Goal: Transaction & Acquisition: Book appointment/travel/reservation

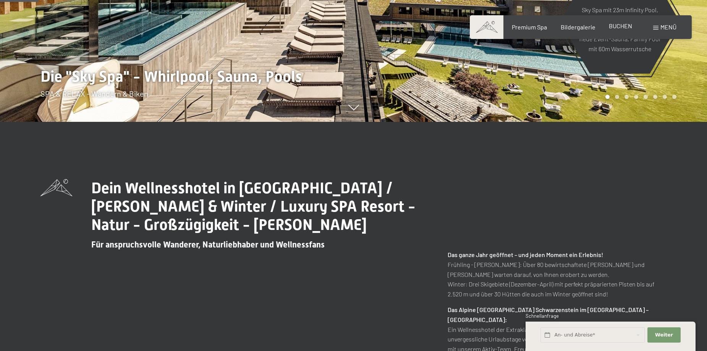
click at [616, 26] on span "BUCHEN" at bounding box center [620, 25] width 23 height 7
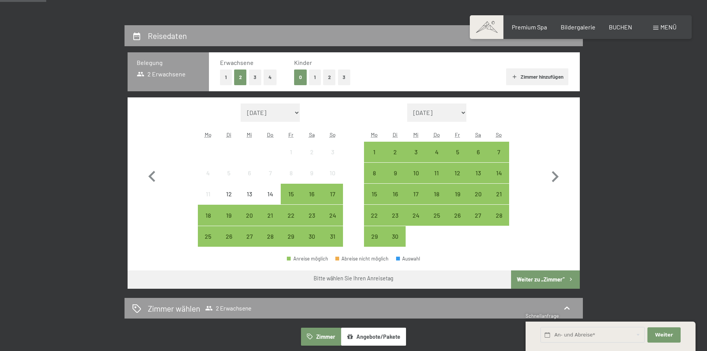
scroll to position [153, 0]
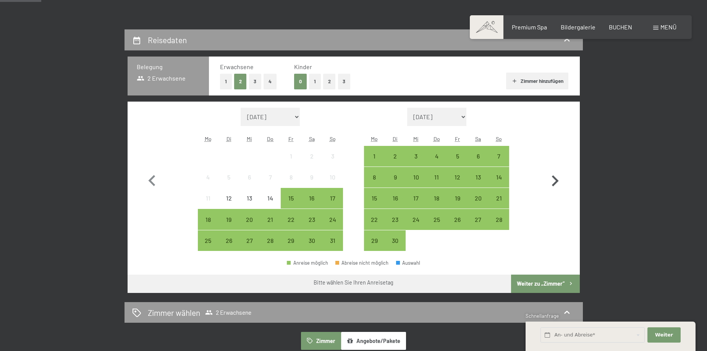
click at [558, 181] on icon "button" at bounding box center [555, 181] width 22 height 22
select select "2025-09-01"
select select "2025-10-01"
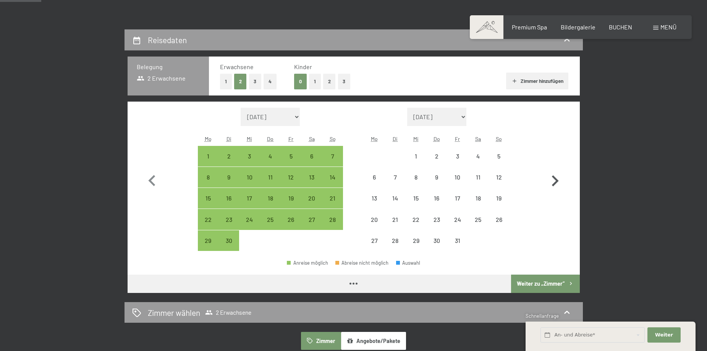
click at [557, 180] on icon "button" at bounding box center [555, 180] width 7 height 11
select select "2025-10-01"
select select "2025-11-01"
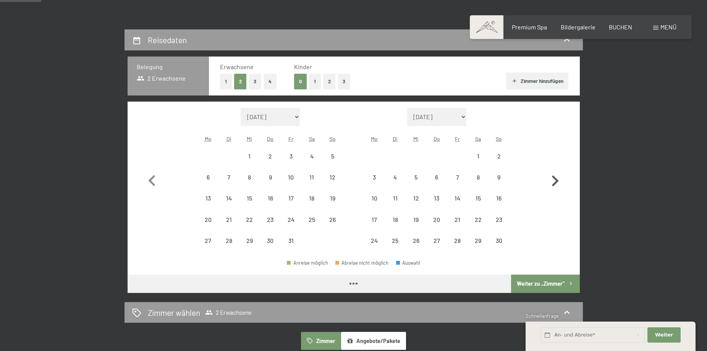
click at [557, 180] on icon "button" at bounding box center [555, 180] width 7 height 11
select select "2025-11-01"
select select "2025-12-01"
click at [557, 180] on icon "button" at bounding box center [555, 180] width 7 height 11
select select "2025-12-01"
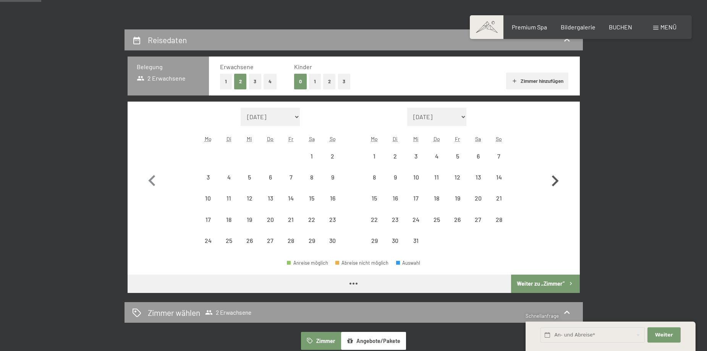
select select "2026-01-01"
select select "2025-12-01"
select select "2026-01-01"
click at [557, 180] on icon "button" at bounding box center [555, 180] width 7 height 11
select select "2026-01-01"
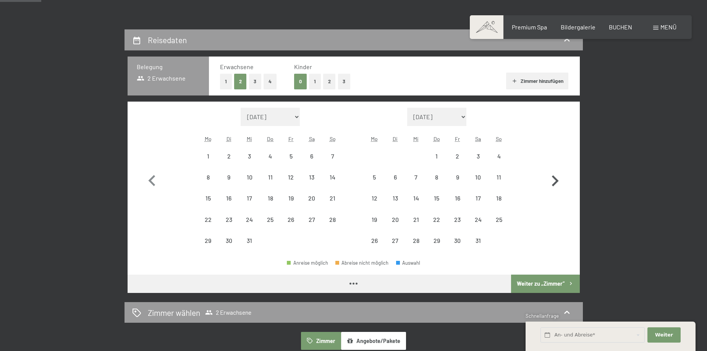
select select "2026-02-01"
select select "2026-01-01"
select select "2026-02-01"
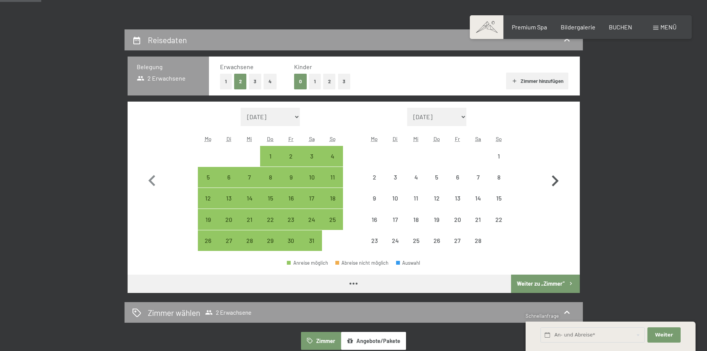
click at [557, 180] on icon "button" at bounding box center [555, 180] width 7 height 11
select select "2026-02-01"
select select "2026-03-01"
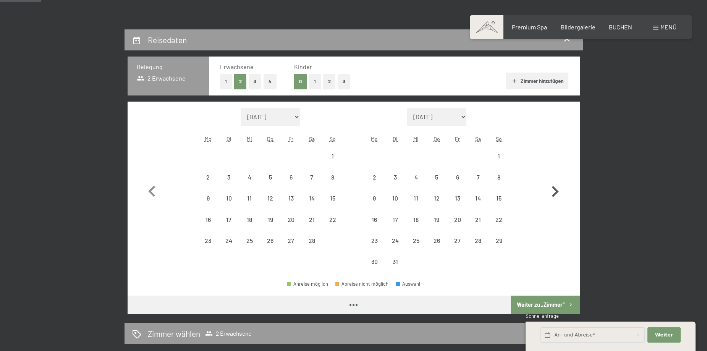
select select "2026-02-01"
select select "2026-03-01"
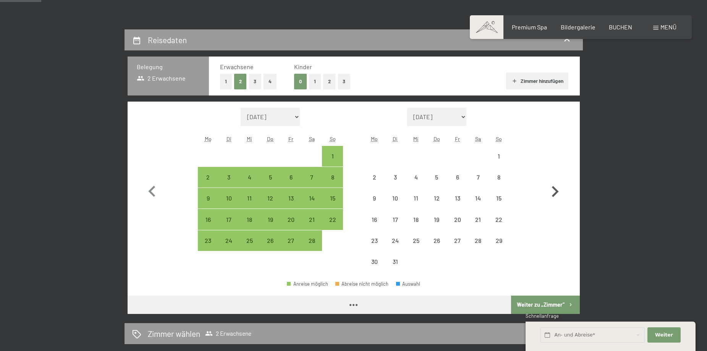
click at [557, 180] on button "button" at bounding box center [555, 190] width 22 height 165
select select "2026-03-01"
select select "2026-04-01"
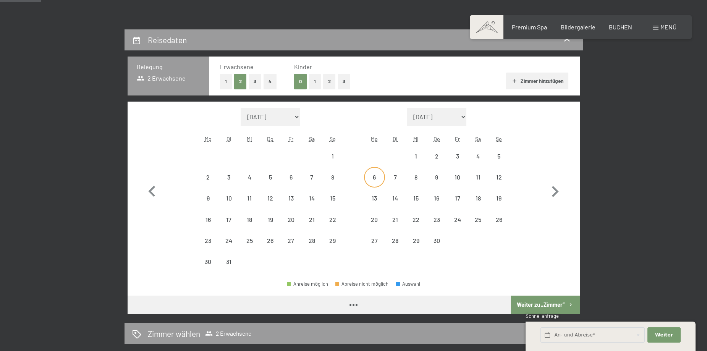
select select "2026-03-01"
select select "2026-04-01"
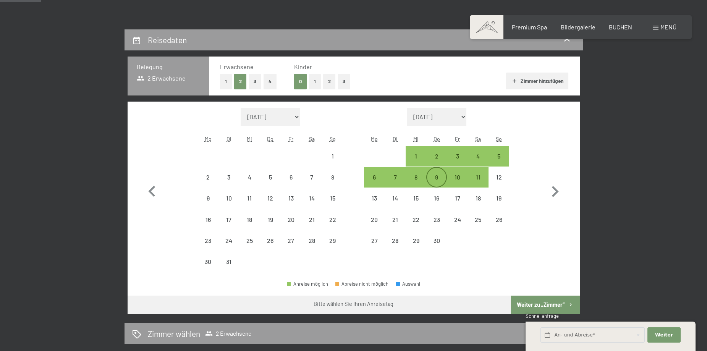
select select "2026-03-01"
select select "2026-04-01"
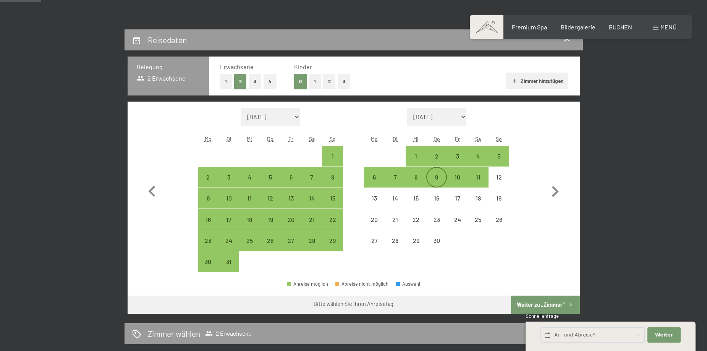
click at [435, 174] on div "9" at bounding box center [436, 183] width 19 height 19
select select "2026-03-01"
select select "2026-04-01"
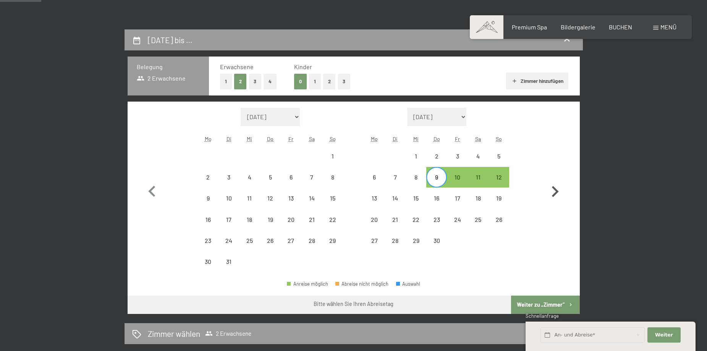
click at [556, 189] on icon "button" at bounding box center [555, 191] width 7 height 11
select select "2026-04-01"
select select "2026-05-01"
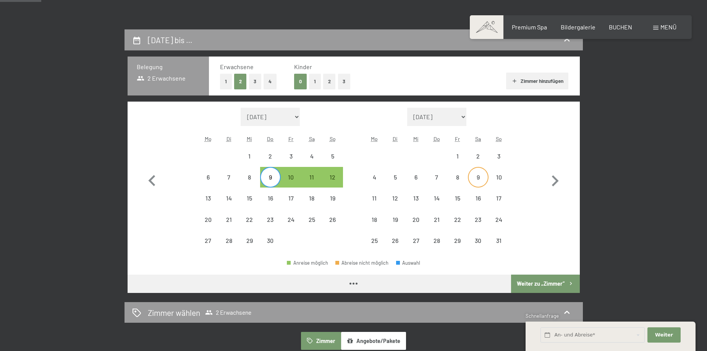
select select "2026-04-01"
select select "2026-05-01"
click at [375, 340] on button "Angebote/Pakete" at bounding box center [373, 341] width 65 height 18
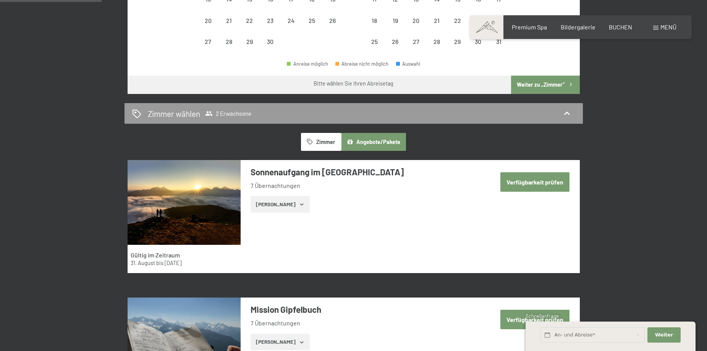
scroll to position [420, 0]
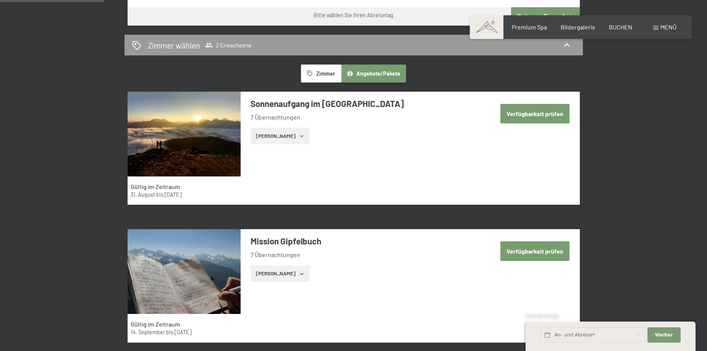
click at [374, 71] on button "Angebote/Pakete" at bounding box center [373, 74] width 65 height 18
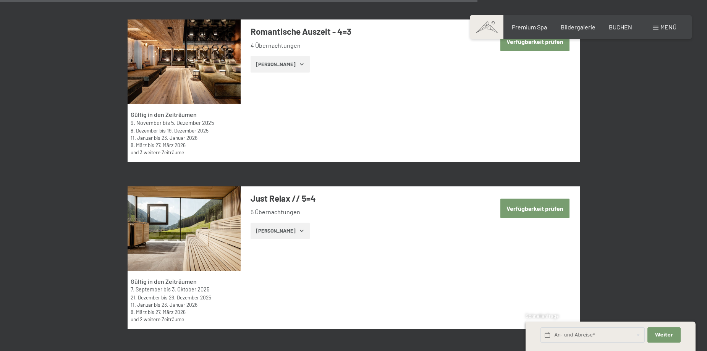
scroll to position [1948, 0]
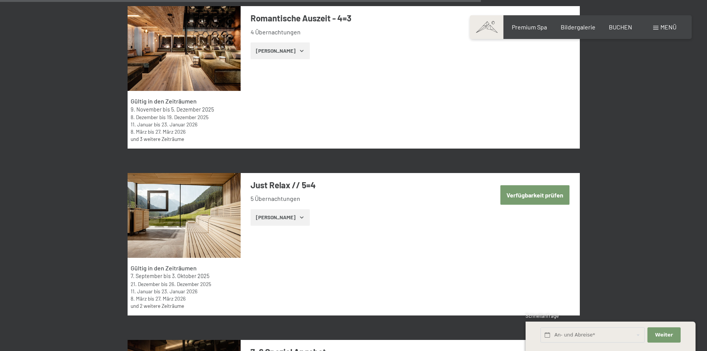
click at [161, 305] on link "und 2 weitere Zeiträume" at bounding box center [157, 305] width 53 height 6
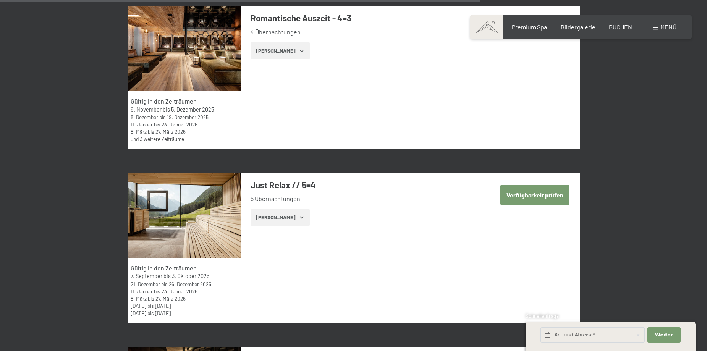
scroll to position [2138, 0]
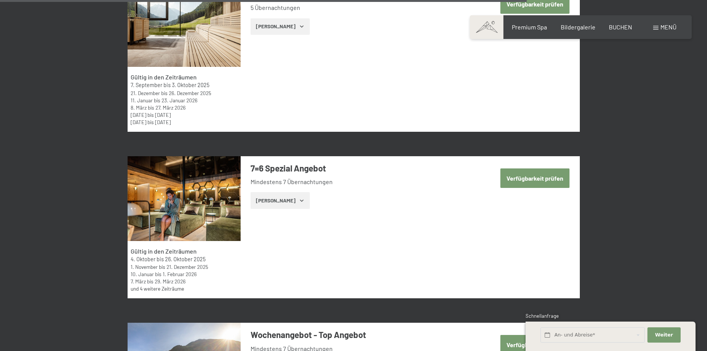
click at [168, 286] on link "und 4 weitere Zeiträume" at bounding box center [157, 288] width 53 height 6
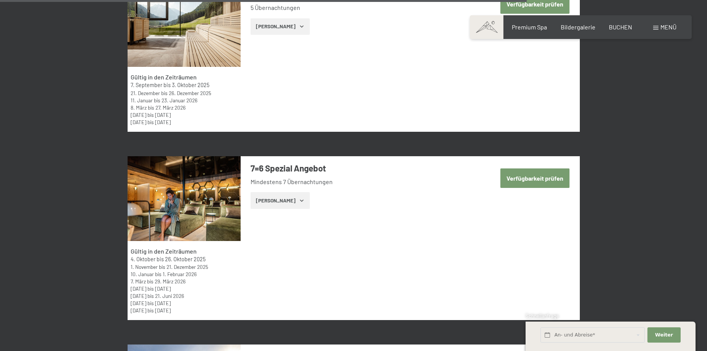
click at [295, 199] on span "Einwilligung Marketing*" at bounding box center [311, 198] width 63 height 8
click at [276, 199] on input "Einwilligung Marketing*" at bounding box center [273, 198] width 8 height 8
click at [292, 200] on span "Einwilligung Marketing*" at bounding box center [311, 198] width 63 height 8
click at [276, 200] on input "Einwilligung Marketing*" at bounding box center [273, 198] width 8 height 8
checkbox input "false"
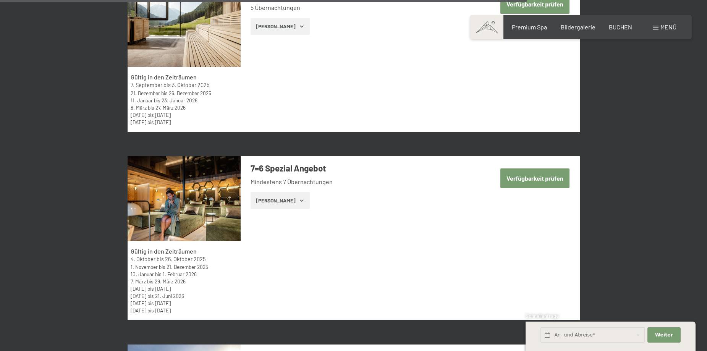
click at [264, 200] on button "Zeige Zimmer" at bounding box center [280, 200] width 59 height 17
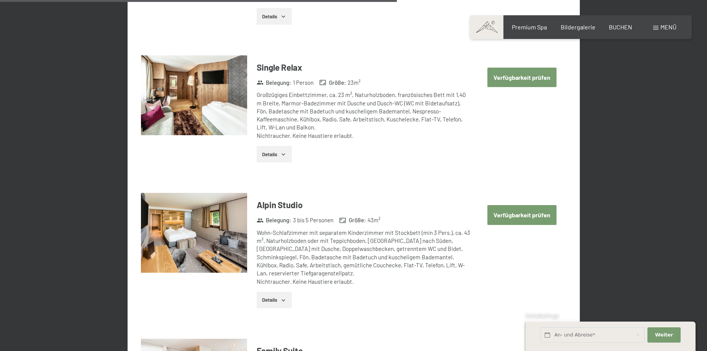
scroll to position [2711, 0]
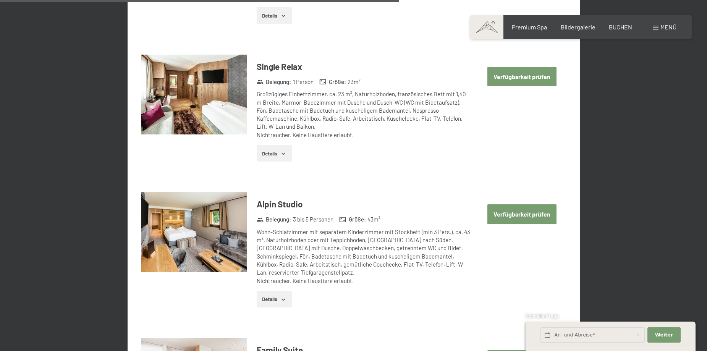
click at [285, 299] on icon "button" at bounding box center [282, 299] width 3 height 2
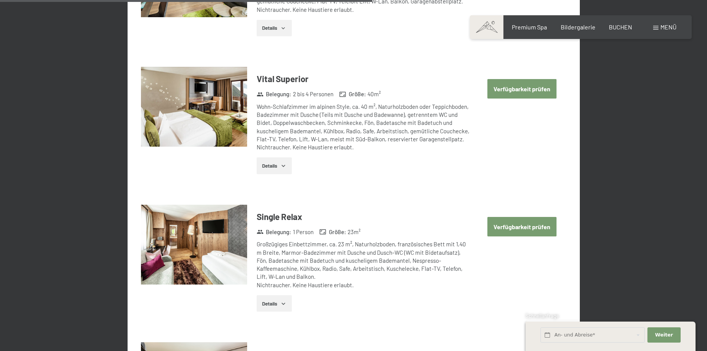
scroll to position [2520, 0]
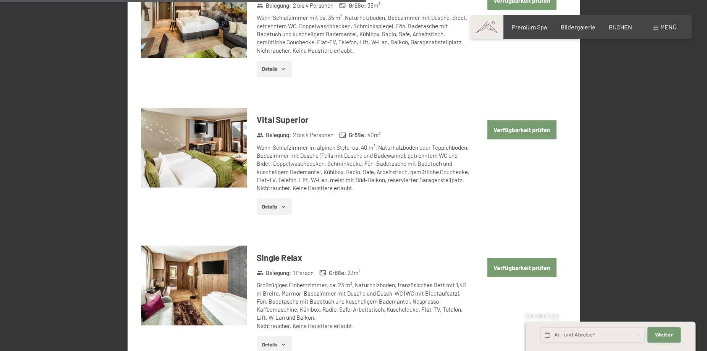
click at [536, 128] on button "Verfügbarkeit prüfen" at bounding box center [521, 129] width 69 height 19
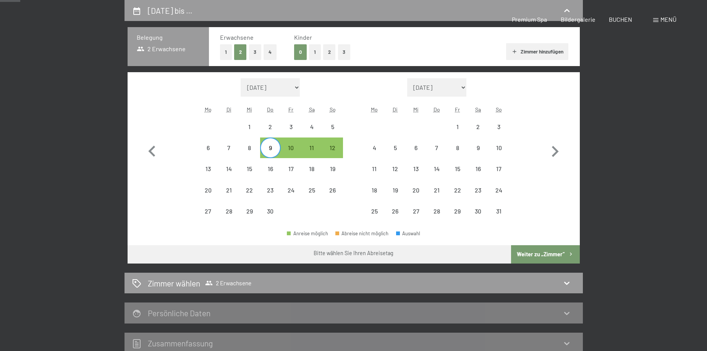
scroll to position [0, 0]
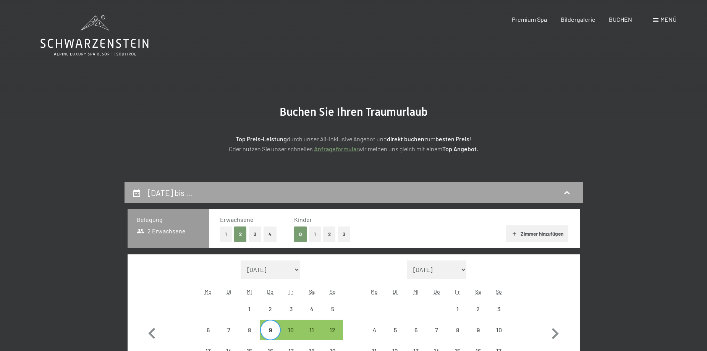
click at [562, 192] on icon at bounding box center [566, 192] width 9 height 9
select select "2026-04-01"
select select "2026-05-01"
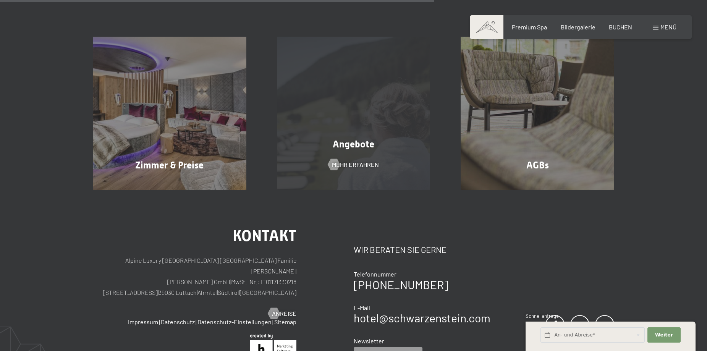
scroll to position [305, 0]
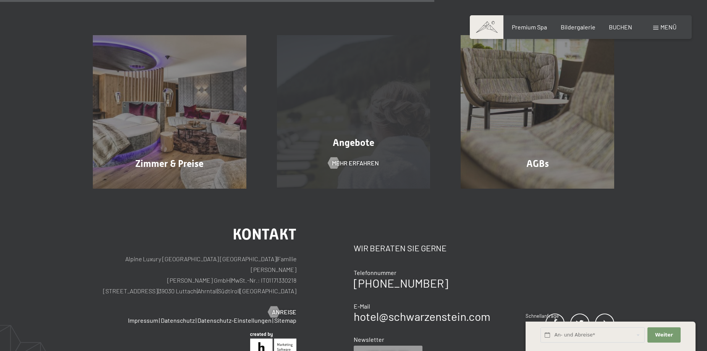
click at [363, 152] on div "Angebote Mehr erfahren" at bounding box center [354, 112] width 184 height 154
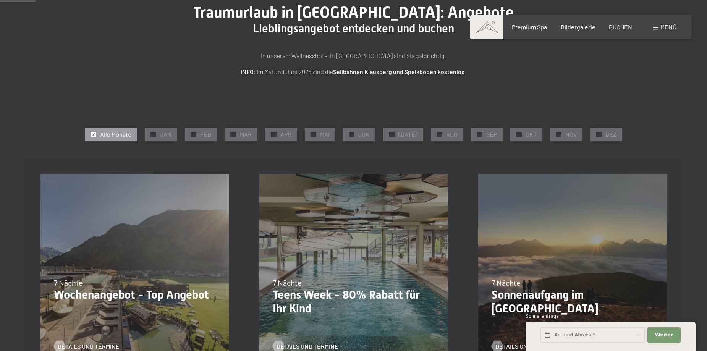
scroll to position [76, 0]
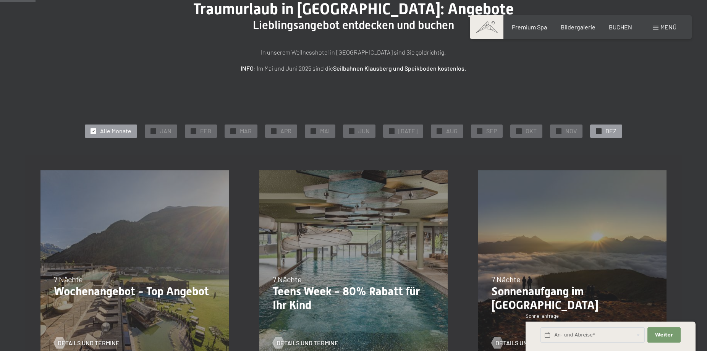
click at [596, 129] on div at bounding box center [599, 131] width 6 height 6
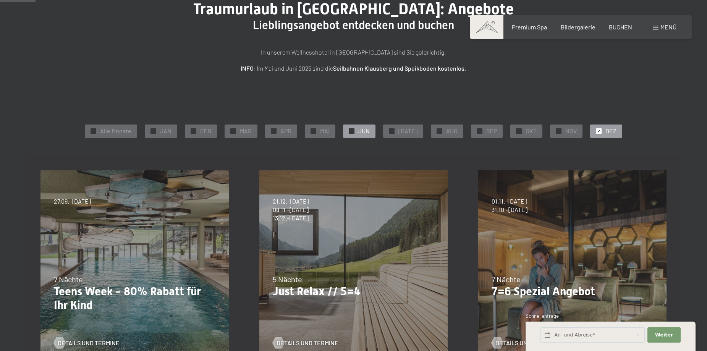
click at [353, 129] on span "✓" at bounding box center [351, 130] width 3 height 5
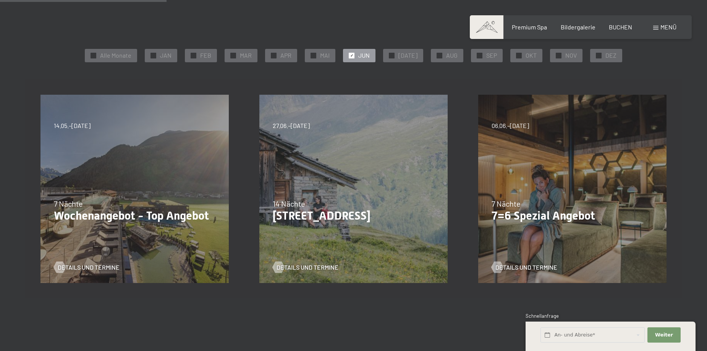
scroll to position [153, 0]
click at [88, 263] on span "Details und Termine" at bounding box center [96, 266] width 62 height 8
